Goal: Task Accomplishment & Management: Manage account settings

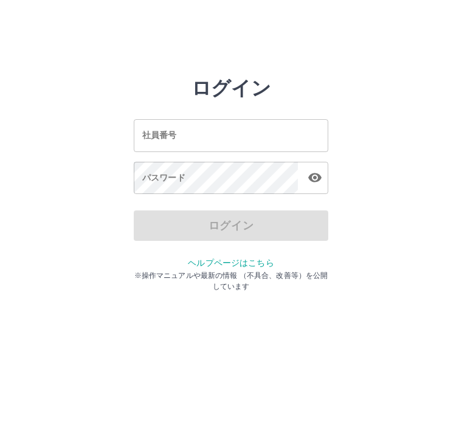
click at [162, 129] on div "社員番号 社員番号" at bounding box center [231, 135] width 195 height 32
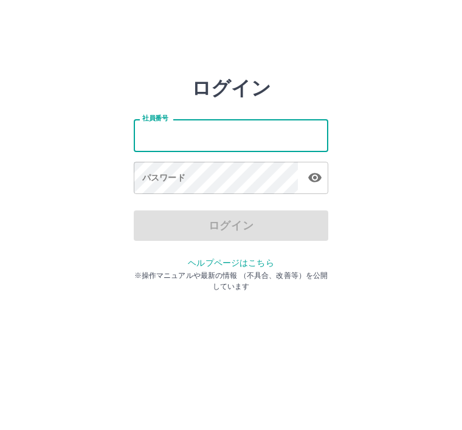
type input "*"
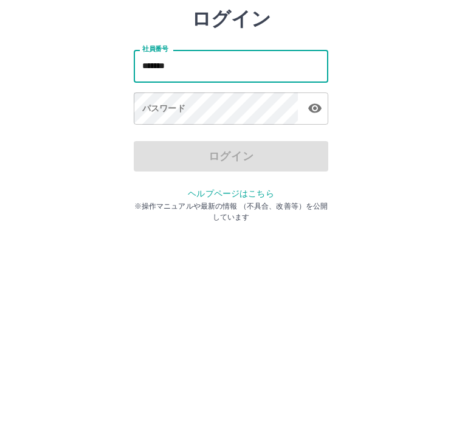
type input "*******"
click at [168, 162] on div "パスワード パスワード" at bounding box center [231, 179] width 195 height 34
click at [153, 162] on div "パスワード パスワード" at bounding box center [231, 179] width 195 height 34
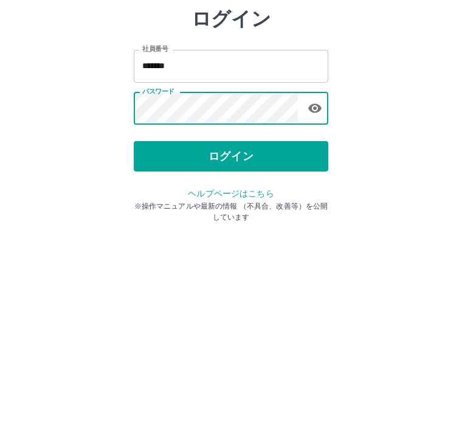
click at [246, 210] on button "ログイン" at bounding box center [231, 225] width 195 height 30
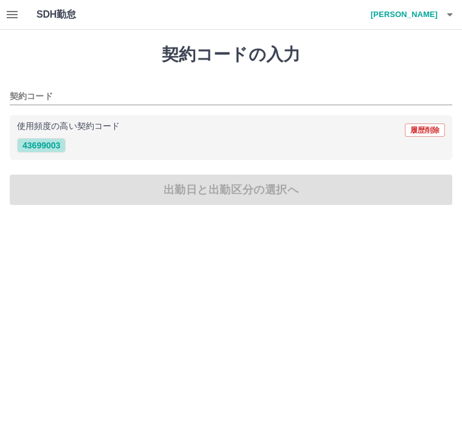
click at [55, 142] on button "43699003" at bounding box center [41, 145] width 49 height 15
type input "********"
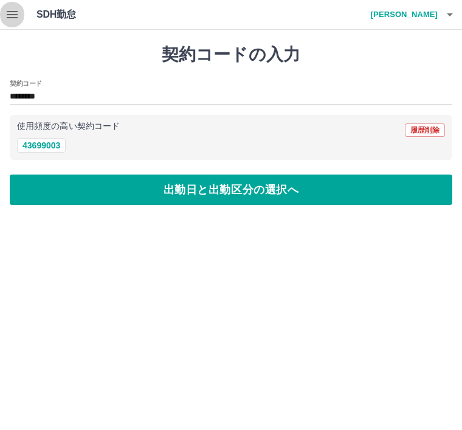
click at [24, 19] on button "button" at bounding box center [12, 14] width 24 height 29
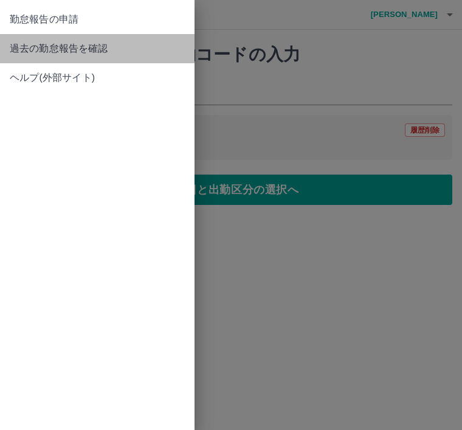
click at [78, 54] on span "過去の勤怠報告を確認" at bounding box center [97, 48] width 175 height 15
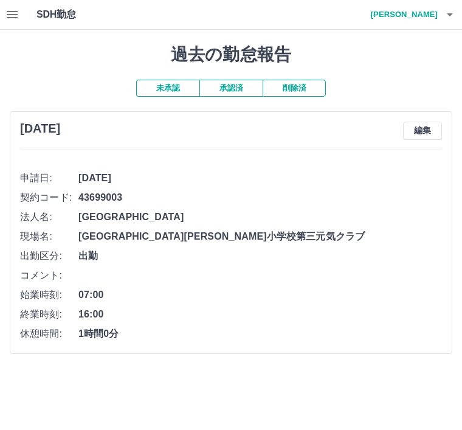
click at [431, 137] on button "編集" at bounding box center [422, 131] width 39 height 18
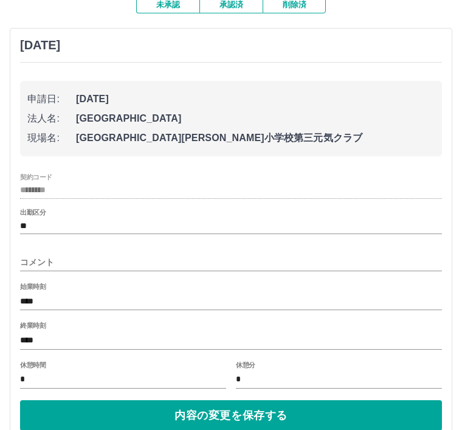
scroll to position [108, 0]
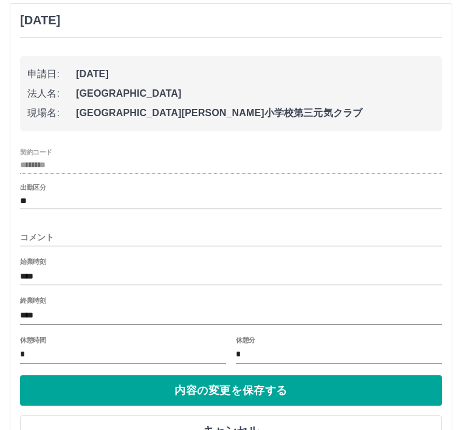
click at [221, 395] on button "内容の変更を保存する" at bounding box center [231, 390] width 422 height 30
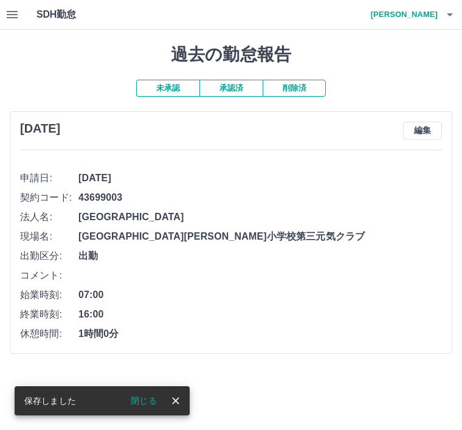
click at [143, 409] on button "閉じる" at bounding box center [144, 401] width 46 height 18
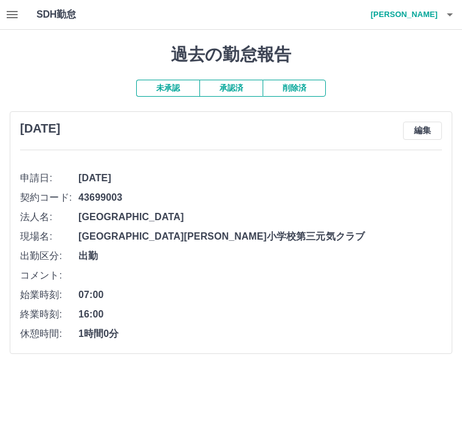
click at [425, 25] on h4 "[PERSON_NAME]" at bounding box center [401, 14] width 73 height 29
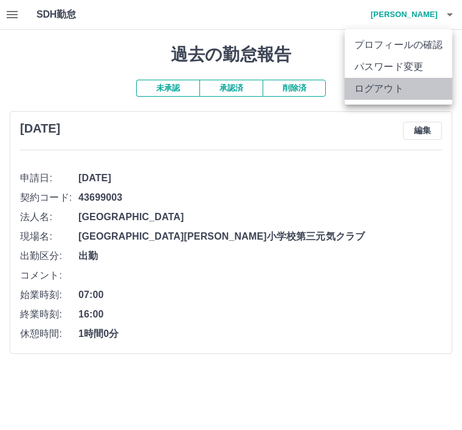
click at [392, 91] on li "ログアウト" at bounding box center [399, 89] width 108 height 22
